Goal: Check status: Check status

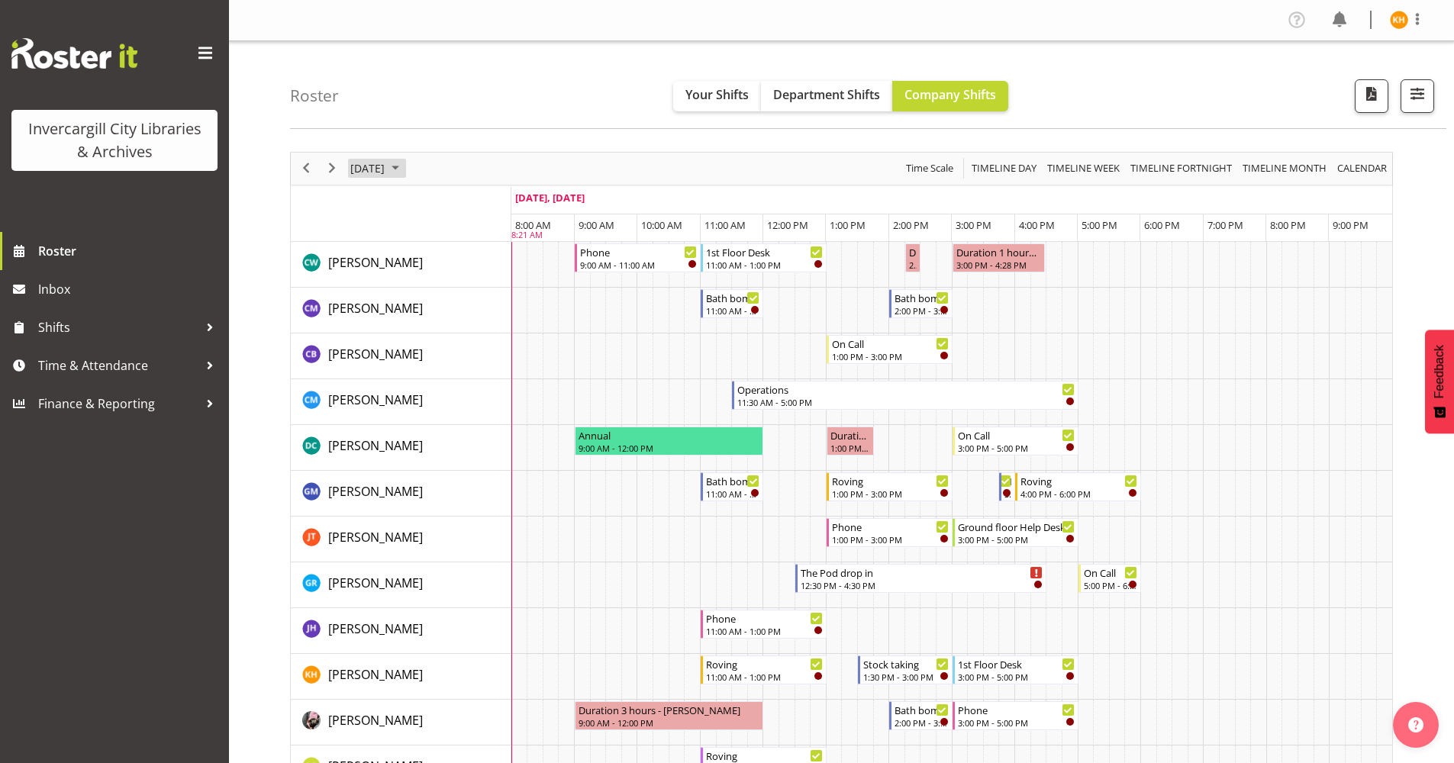
scroll to position [76, 0]
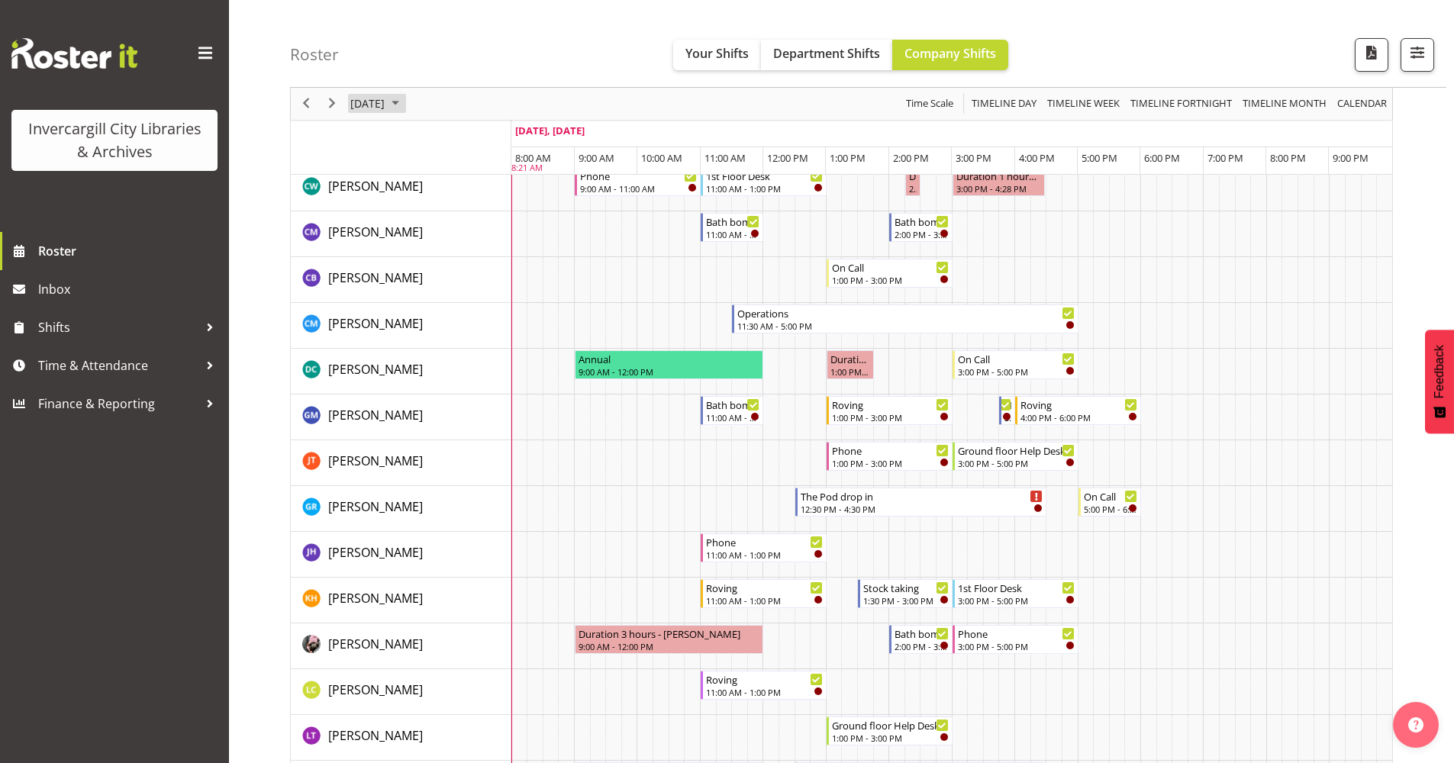
click at [405, 102] on span "October 2025" at bounding box center [395, 104] width 18 height 19
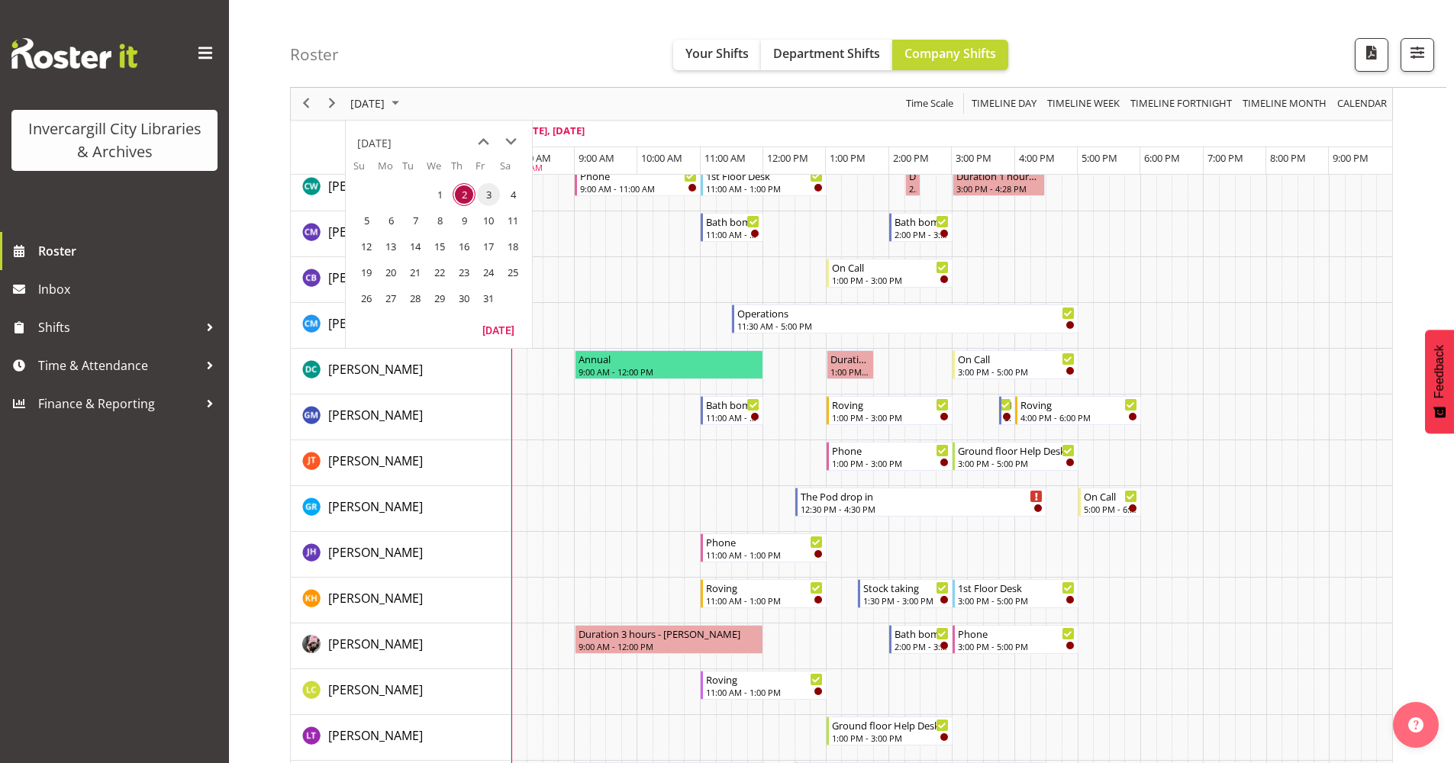
click at [478, 195] on span "3" at bounding box center [488, 194] width 23 height 23
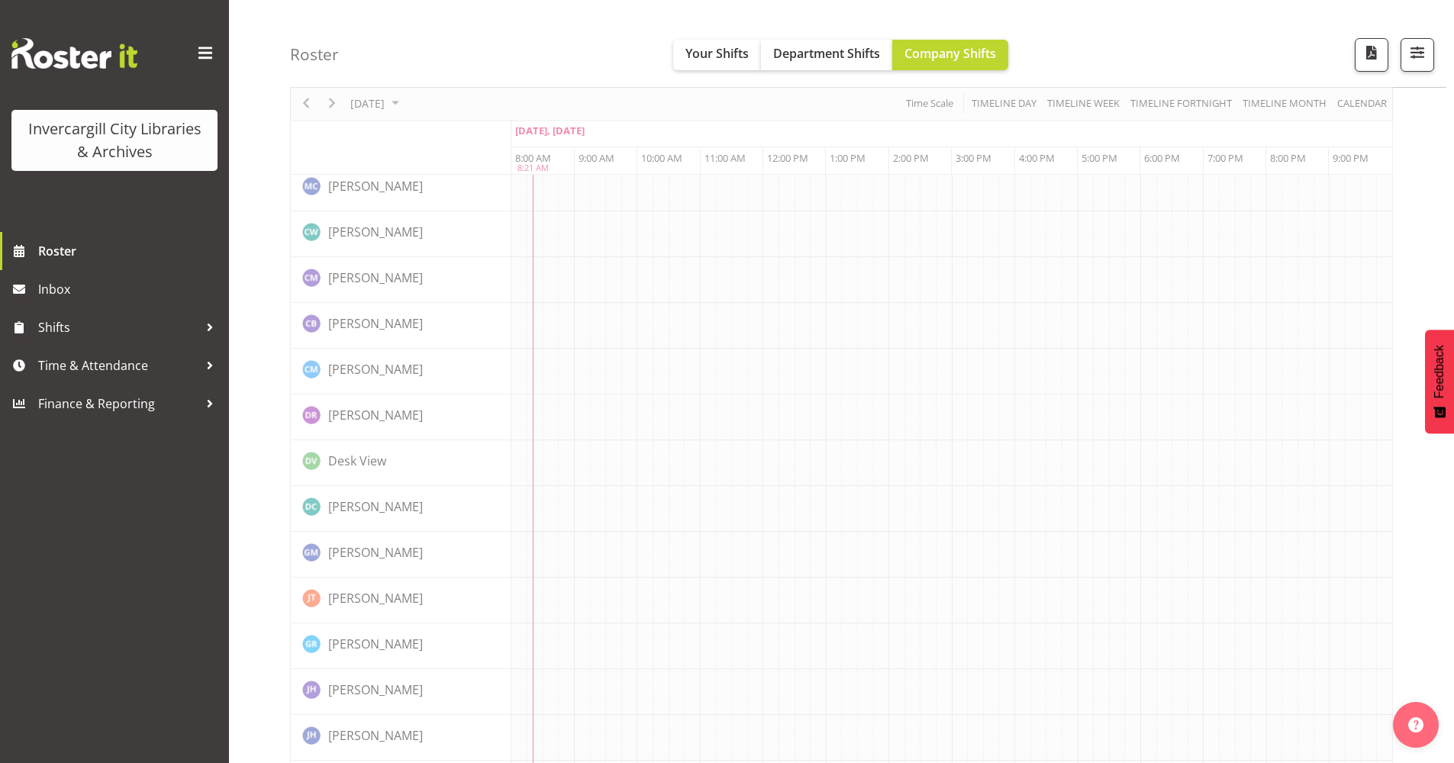
scroll to position [0, 0]
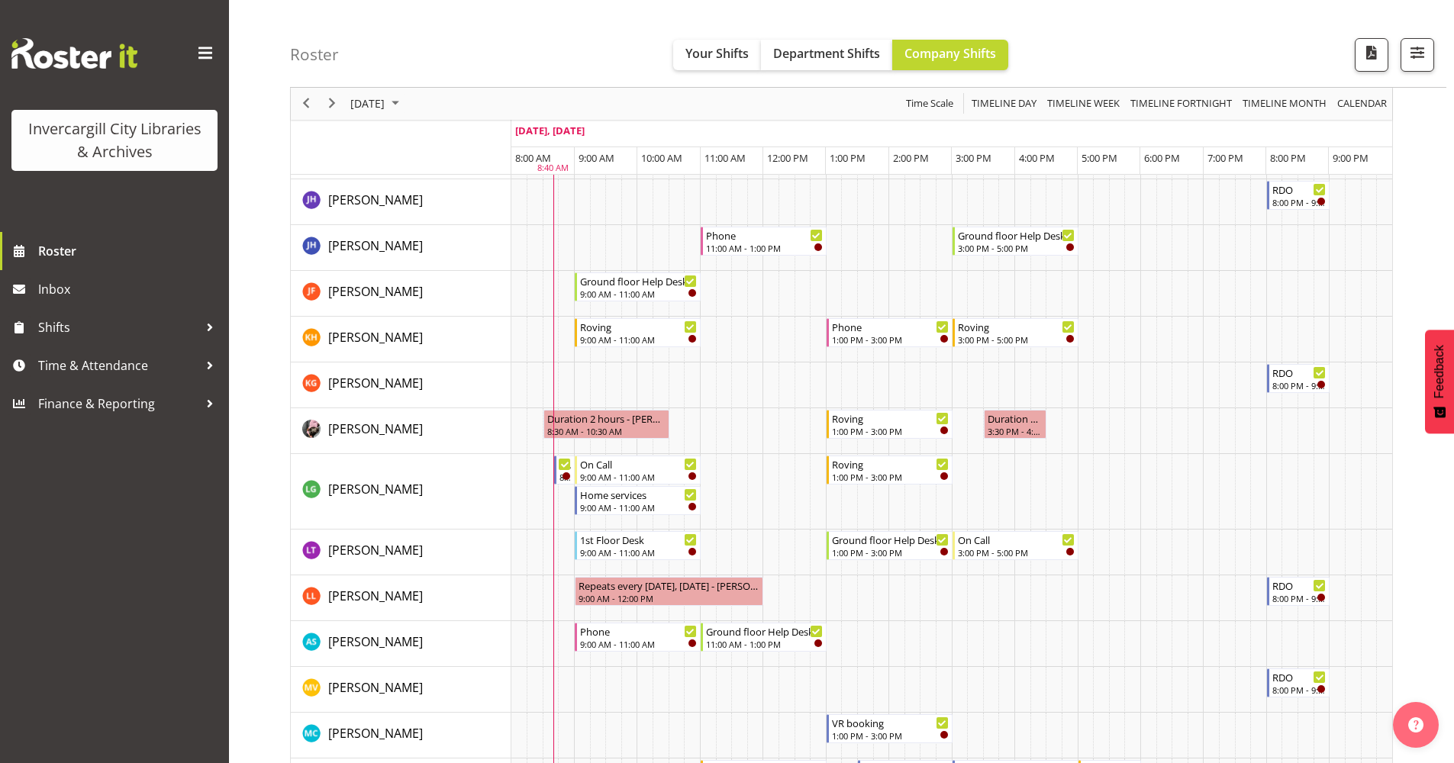
scroll to position [611, 0]
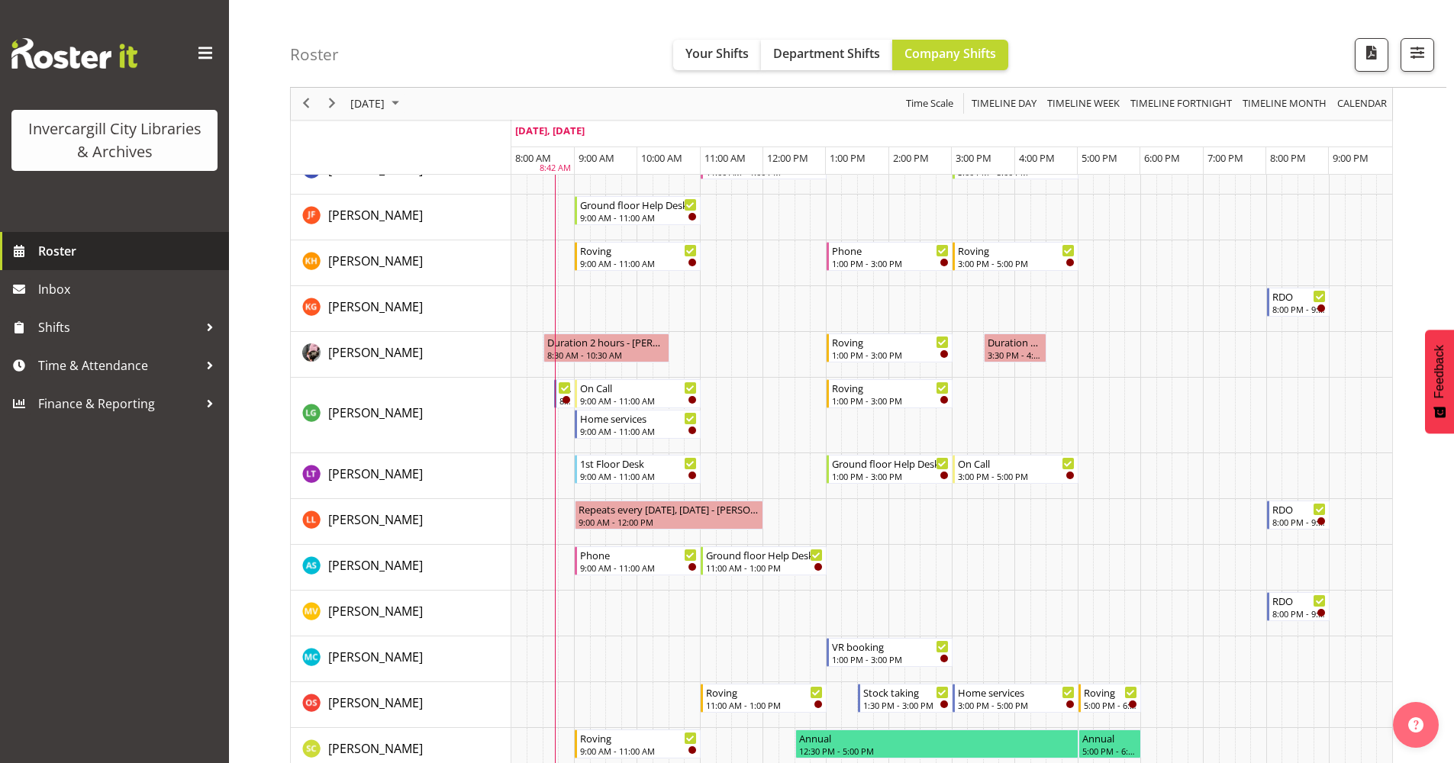
click at [40, 250] on span "Roster" at bounding box center [129, 251] width 183 height 23
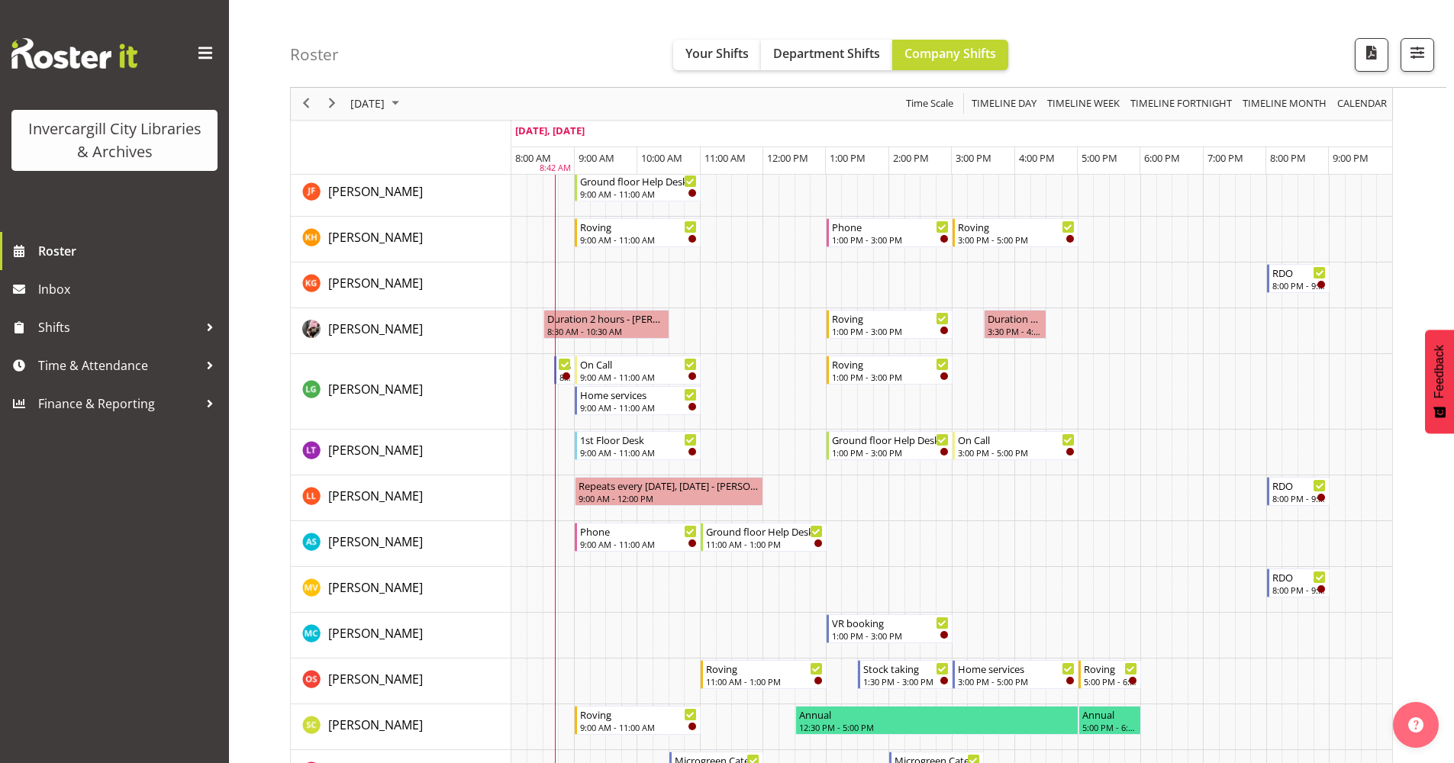
scroll to position [611, 0]
